Goal: Transaction & Acquisition: Purchase product/service

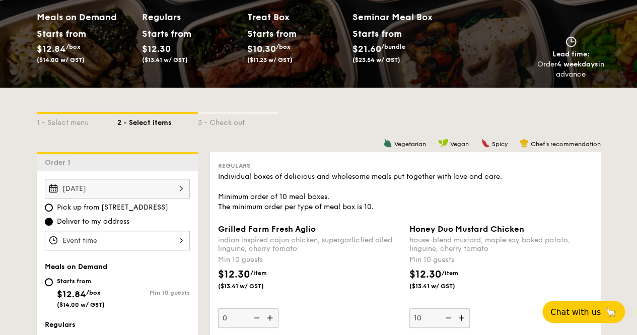
scroll to position [201, 0]
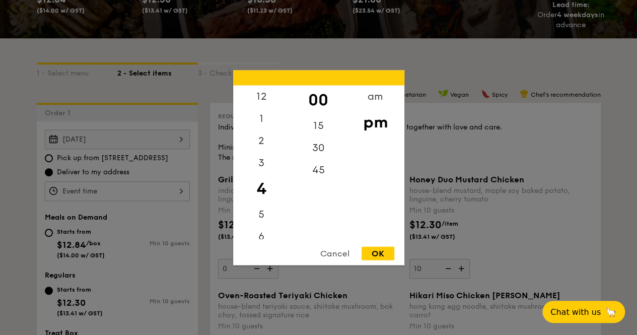
click at [172, 197] on div "12 1 2 3 4 5 6 7 8 9 10 11 00 15 30 45 am pm Cancel OK" at bounding box center [117, 191] width 145 height 20
click at [376, 122] on div "pm" at bounding box center [375, 121] width 57 height 29
drag, startPoint x: 381, startPoint y: 121, endPoint x: 387, endPoint y: 85, distance: 36.8
click at [387, 85] on div "am pm" at bounding box center [375, 162] width 57 height 154
click at [374, 134] on div "pm" at bounding box center [375, 121] width 57 height 29
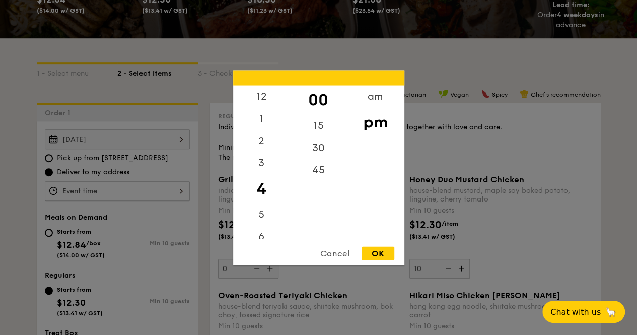
click at [377, 125] on div "pm" at bounding box center [375, 121] width 57 height 29
click at [380, 254] on div "OK" at bounding box center [378, 253] width 33 height 14
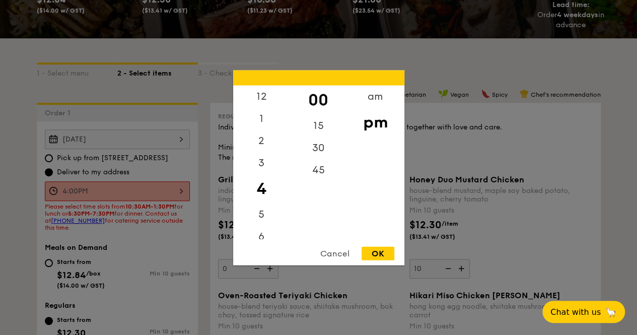
click at [143, 196] on div "4:00PM 12 1 2 3 4 5 6 7 8 9 10 11 00 15 30 45 am pm Cancel OK" at bounding box center [117, 191] width 145 height 20
click at [264, 98] on div "12" at bounding box center [261, 99] width 57 height 29
click at [373, 254] on div "OK" at bounding box center [378, 253] width 33 height 14
type input "12:00PM"
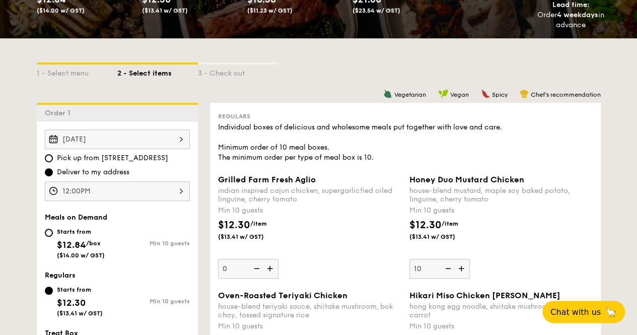
click at [160, 222] on div "Meals on Demand" at bounding box center [117, 217] width 145 height 9
click at [49, 295] on input "Starts from $12.30 ($13.41 w/ GST) Min 10 guests" at bounding box center [49, 291] width 8 height 8
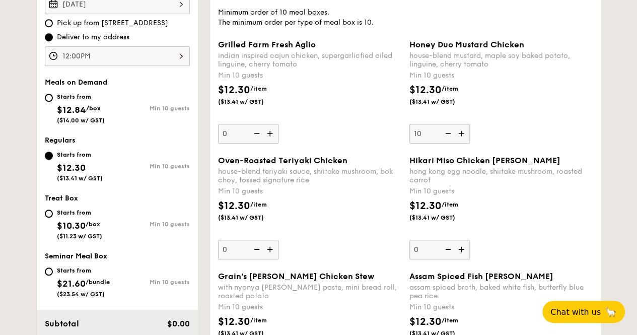
scroll to position [352, 0]
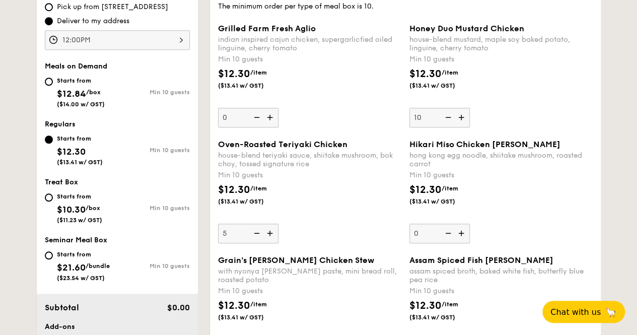
type input "10"
click at [319, 212] on div "$12.30 /item ($13.41 w/ GST)" at bounding box center [309, 199] width 191 height 35
click at [278, 224] on input "10" at bounding box center [248, 234] width 60 height 20
click at [368, 243] on div "Oven-Roasted Teriyaki Chicken house-blend teriyaki sauce, shiitake mushroom, bo…" at bounding box center [309, 191] width 183 height 104
click at [278, 243] on input "10" at bounding box center [248, 234] width 60 height 20
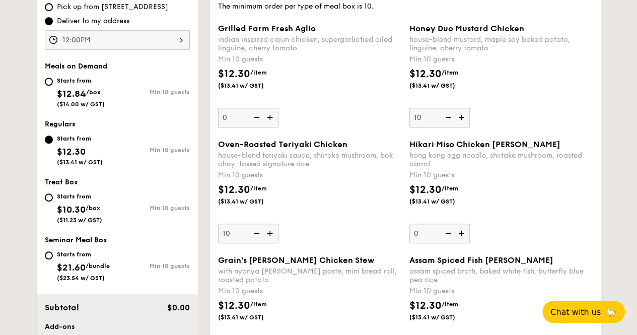
click at [364, 252] on div "Oven-Roasted Teriyaki Chicken house-blend teriyaki sauce, shiitake mushroom, bo…" at bounding box center [405, 197] width 383 height 116
click at [359, 243] on div "Oven-Roasted Teriyaki Chicken house-blend teriyaki sauce, shiitake mushroom, bo…" at bounding box center [309, 191] width 183 height 104
click at [278, 243] on input "10" at bounding box center [248, 234] width 60 height 20
click at [371, 239] on div "Oven-Roasted Teriyaki Chicken house-blend teriyaki sauce, shiitake mushroom, bo…" at bounding box center [309, 191] width 183 height 104
click at [278, 239] on input "10" at bounding box center [248, 234] width 60 height 20
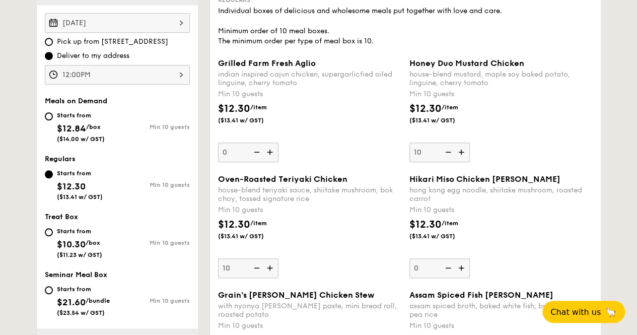
scroll to position [302, 0]
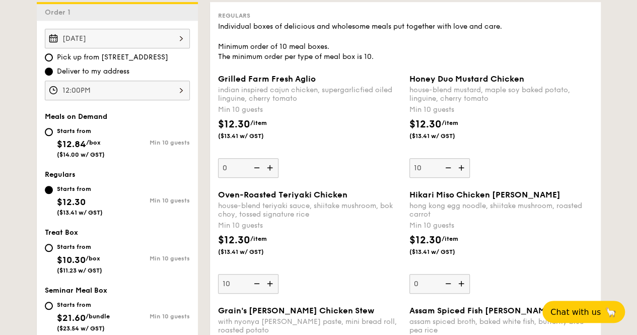
click at [271, 177] on img at bounding box center [270, 167] width 15 height 19
click at [271, 177] on input "0" at bounding box center [248, 168] width 60 height 20
click at [360, 152] on div "$12.30 /item ($13.41 w/ GST)" at bounding box center [309, 134] width 191 height 35
click at [278, 160] on input "10" at bounding box center [248, 168] width 60 height 20
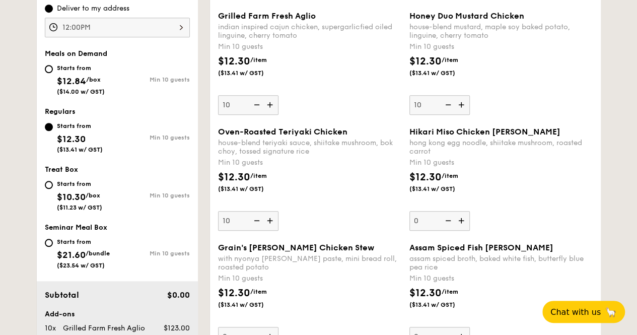
scroll to position [352, 0]
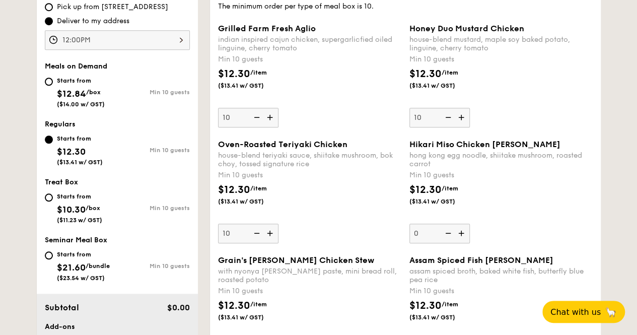
click at [257, 125] on img at bounding box center [255, 117] width 15 height 19
click at [257, 125] on input "10" at bounding box center [248, 118] width 60 height 20
click at [362, 236] on div "Oven-Roasted Teriyaki Chicken house-blend teriyaki sauce, shiitake mushroom, bo…" at bounding box center [309, 191] width 183 height 104
click at [278, 236] on input "10" at bounding box center [248, 234] width 60 height 20
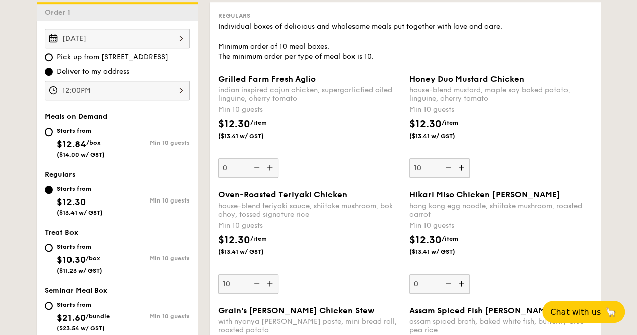
click at [269, 175] on img at bounding box center [270, 167] width 15 height 19
click at [269, 175] on input "0" at bounding box center [248, 168] width 60 height 20
type input "10"
click at [258, 293] on img at bounding box center [255, 283] width 15 height 19
click at [258, 294] on input "10" at bounding box center [248, 284] width 60 height 20
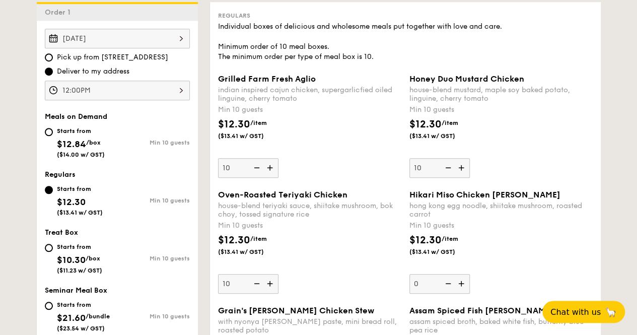
type input "0"
click at [363, 268] on div "$12.30 /item ($13.41 w/ GST)" at bounding box center [309, 250] width 191 height 35
click at [278, 274] on input "0" at bounding box center [248, 284] width 60 height 20
click at [444, 177] on img at bounding box center [447, 167] width 15 height 19
click at [444, 177] on input "10" at bounding box center [439, 168] width 60 height 20
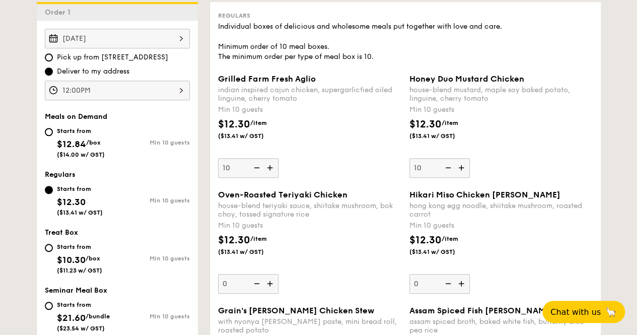
type input "0"
click at [333, 242] on div "$12.30 /item ($13.41 w/ GST)" at bounding box center [309, 250] width 191 height 35
click at [278, 274] on input "0" at bounding box center [248, 284] width 60 height 20
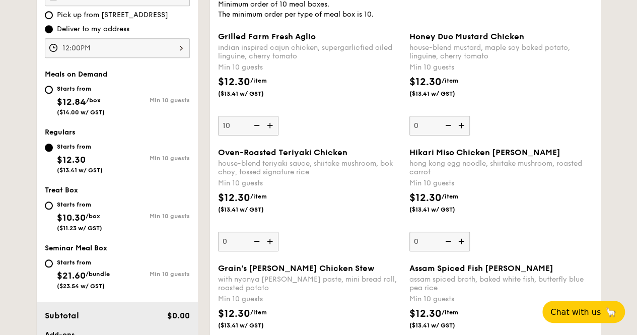
scroll to position [403, 0]
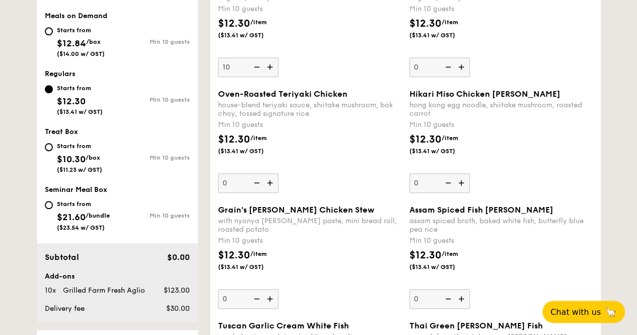
click at [52, 156] on div "Starts from $10.30 /box ($11.23 w/ GST)" at bounding box center [81, 156] width 73 height 33
click at [52, 151] on input "Starts from $10.30 /box ($11.23 w/ GST) Min 10 guests" at bounding box center [49, 147] width 8 height 8
radio input "true"
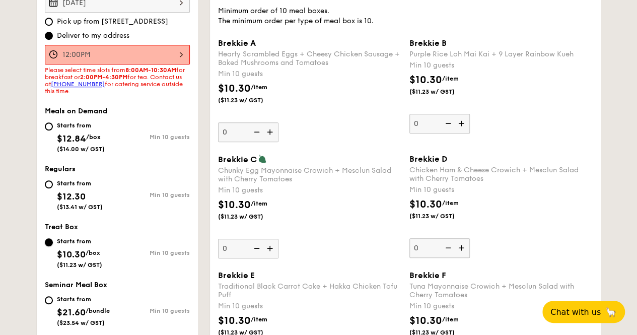
scroll to position [352, 0]
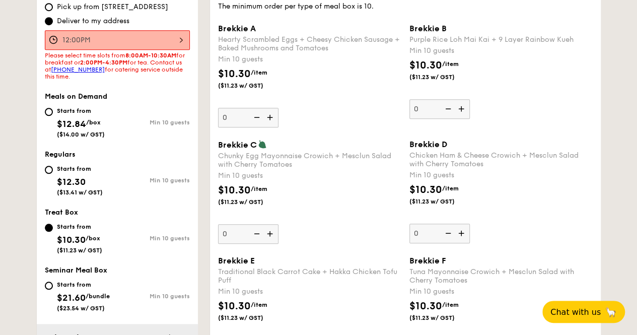
click at [52, 178] on div "Starts from $12.30 ($13.41 w/ GST)" at bounding box center [81, 179] width 73 height 33
click at [52, 174] on input "Starts from $12.30 ($13.41 w/ GST) Min 10 guests" at bounding box center [49, 170] width 8 height 8
radio input "true"
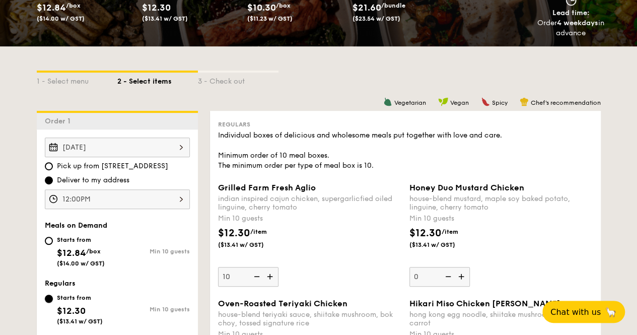
scroll to position [252, 0]
